Goal: Use online tool/utility: Utilize a website feature to perform a specific function

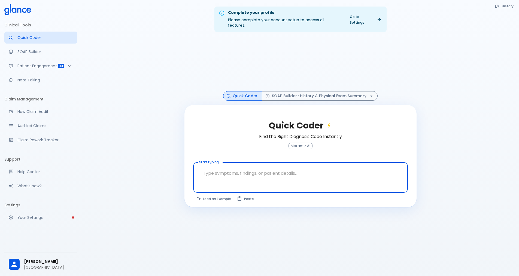
click at [235, 166] on textarea at bounding box center [300, 173] width 207 height 17
click at [282, 91] on button "SOAP Builder : History & Physical Exam Summary" at bounding box center [320, 96] width 116 height 10
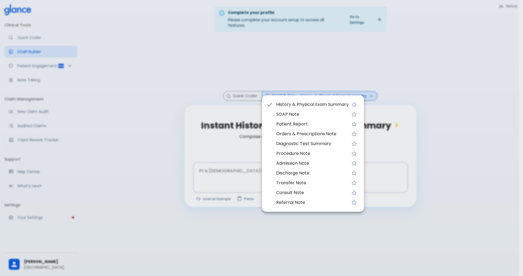
click at [274, 105] on div at bounding box center [271, 104] width 10 height 7
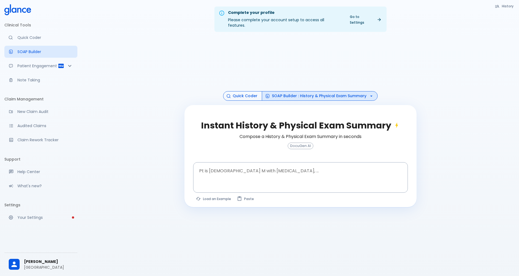
click at [256, 93] on button "Quick Coder" at bounding box center [242, 96] width 39 height 10
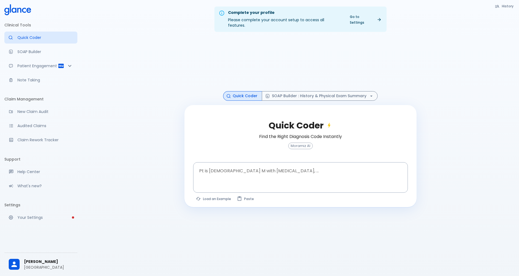
click at [40, 214] on link "Your Settings" at bounding box center [40, 218] width 73 height 12
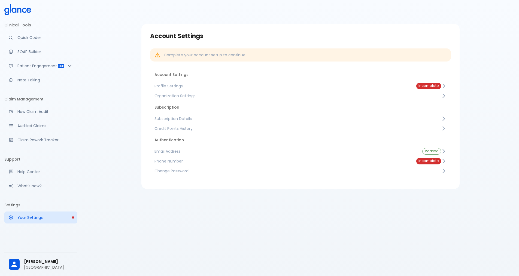
click at [180, 54] on p "Complete your account setup to continue" at bounding box center [205, 54] width 82 height 5
click at [26, 35] on p "Quick Coder" at bounding box center [45, 37] width 56 height 5
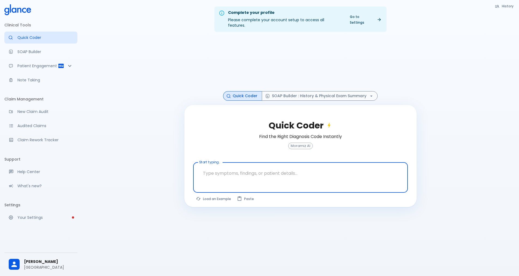
click at [44, 60] on div "Patient Engagement" at bounding box center [40, 66] width 73 height 12
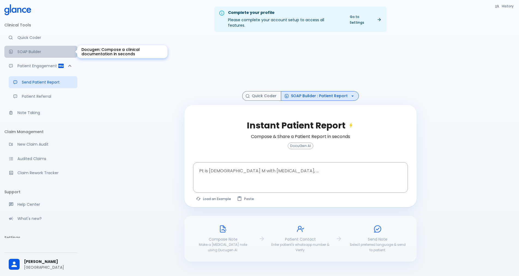
click at [42, 50] on p "SOAP Builder" at bounding box center [45, 51] width 56 height 5
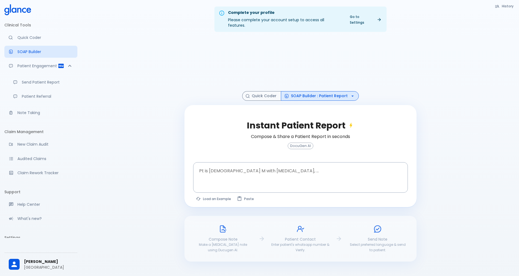
click at [42, 39] on p "Quick Coder" at bounding box center [45, 37] width 56 height 5
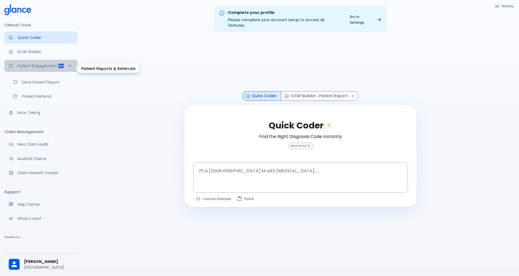
click at [44, 72] on div "Patient Engagement" at bounding box center [40, 66] width 73 height 12
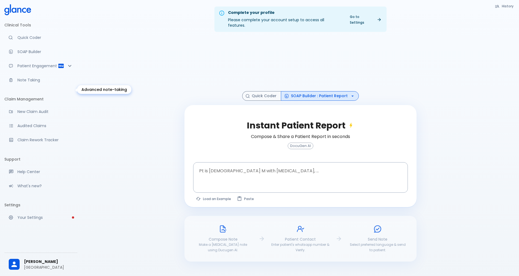
click at [42, 83] on p "Note Taking" at bounding box center [45, 79] width 56 height 5
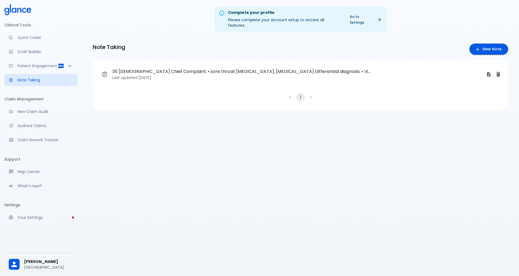
click at [288, 93] on li "pagination navigation" at bounding box center [290, 97] width 10 height 9
click at [20, 28] on li "Clinical Tools" at bounding box center [40, 25] width 73 height 13
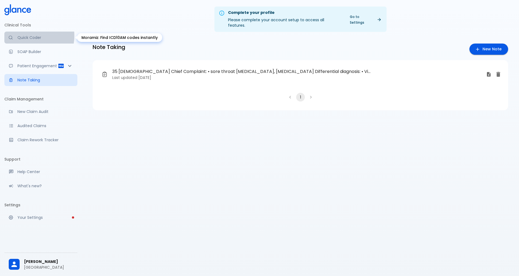
click at [26, 36] on p "Quick Coder" at bounding box center [45, 37] width 56 height 5
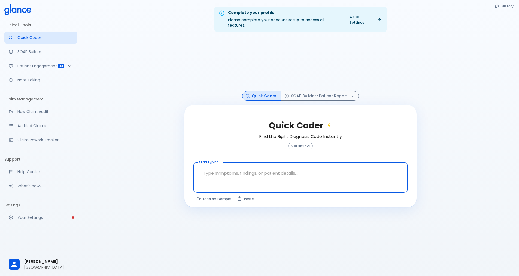
click at [217, 182] on div at bounding box center [301, 187] width 212 height 10
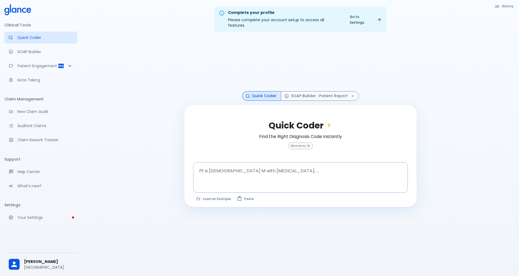
click at [35, 59] on ul "Clinical Tools Quick Coder SOAP Builder Patient Engagement Note Taking" at bounding box center [40, 55] width 73 height 72
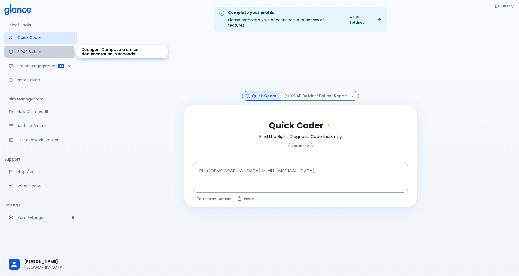
click at [37, 54] on p "SOAP Builder" at bounding box center [45, 51] width 56 height 5
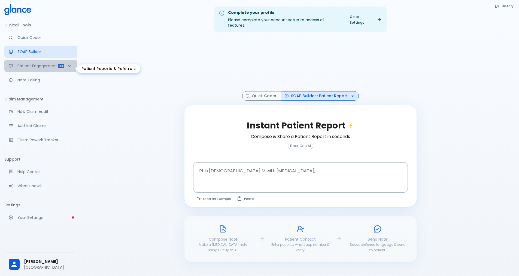
click at [37, 61] on div "Patient Engagement" at bounding box center [40, 66] width 73 height 12
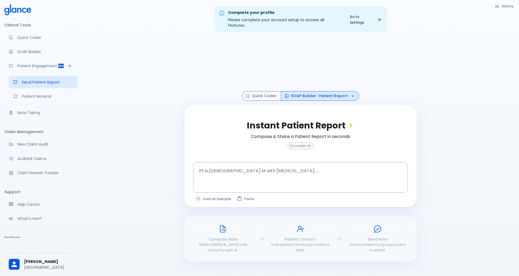
click at [32, 42] on link "Quick Coder" at bounding box center [40, 38] width 73 height 12
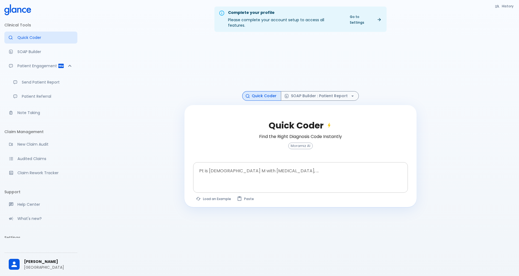
click at [218, 171] on textarea at bounding box center [300, 173] width 207 height 17
click at [135, 88] on div "Complete your profile Please complete your account setup to access all features…" at bounding box center [300, 144] width 437 height 289
click at [236, 171] on textarea at bounding box center [300, 173] width 207 height 17
